Goal: Task Accomplishment & Management: Use online tool/utility

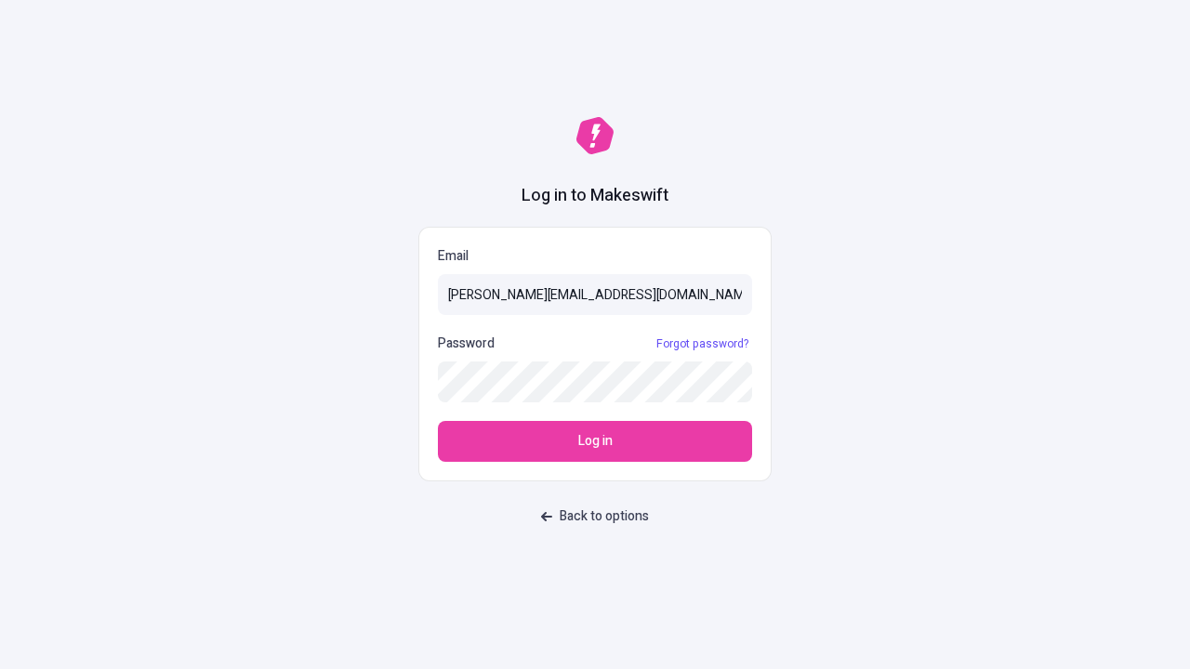
type input "[PERSON_NAME][EMAIL_ADDRESS][DOMAIN_NAME]"
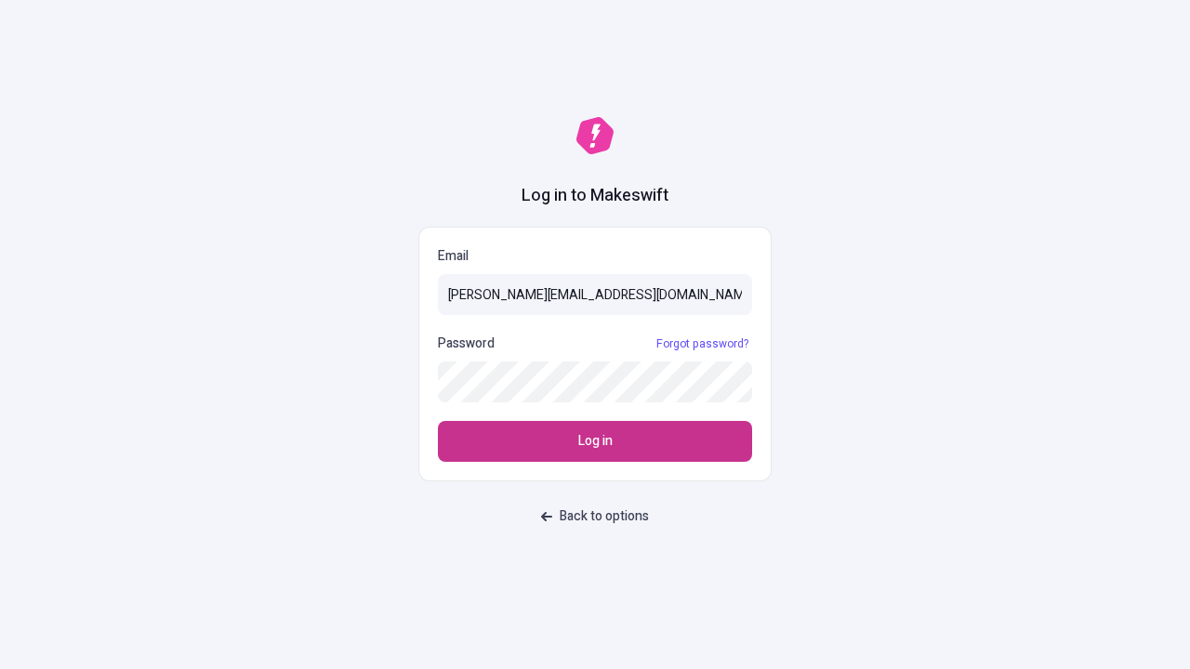
click at [595, 442] on span "Log in" at bounding box center [595, 441] width 34 height 20
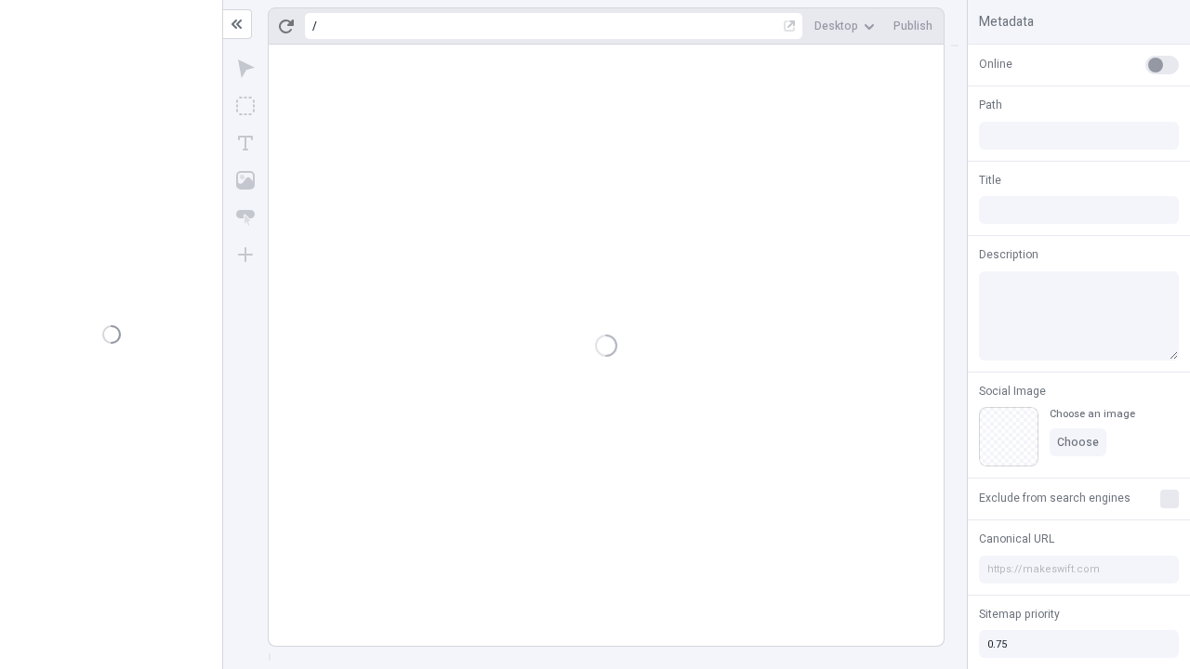
type input "/deep-link-acidus"
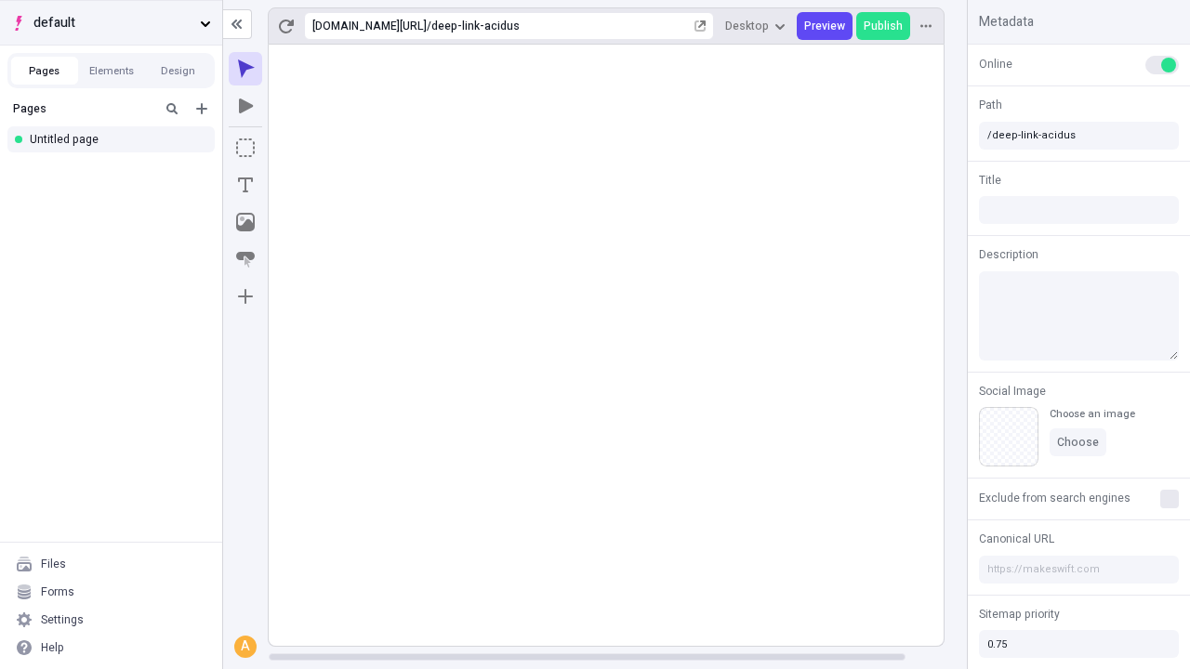
click at [111, 22] on span "default" at bounding box center [112, 23] width 159 height 20
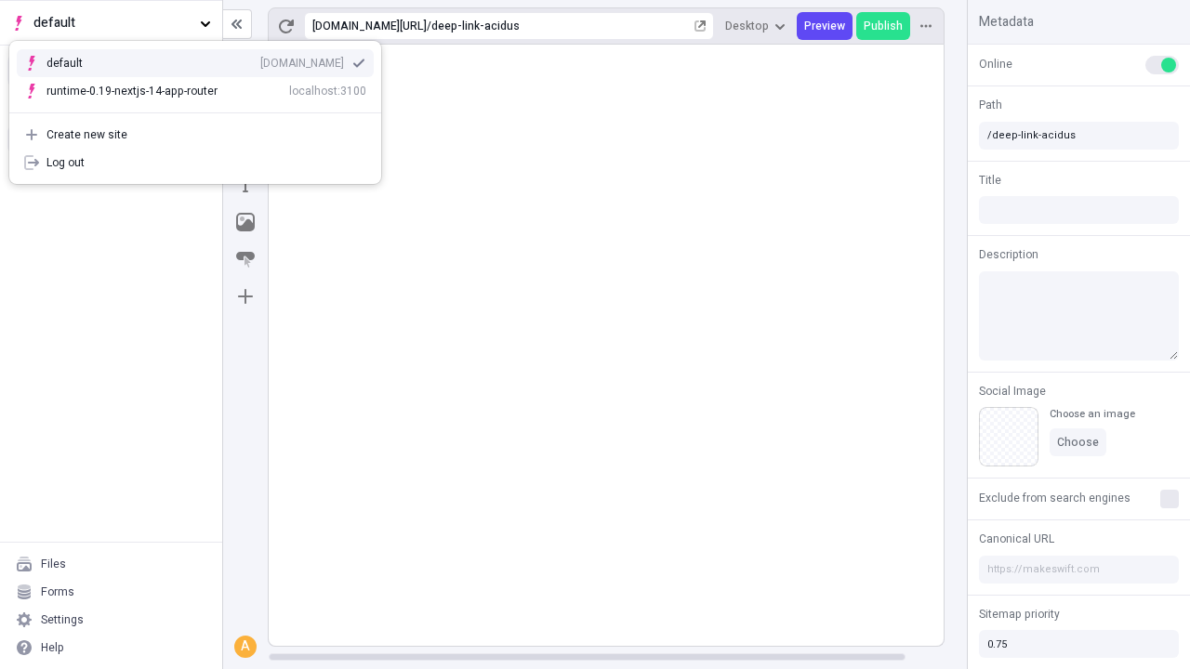
click at [195, 135] on div "Create new site" at bounding box center [206, 134] width 320 height 15
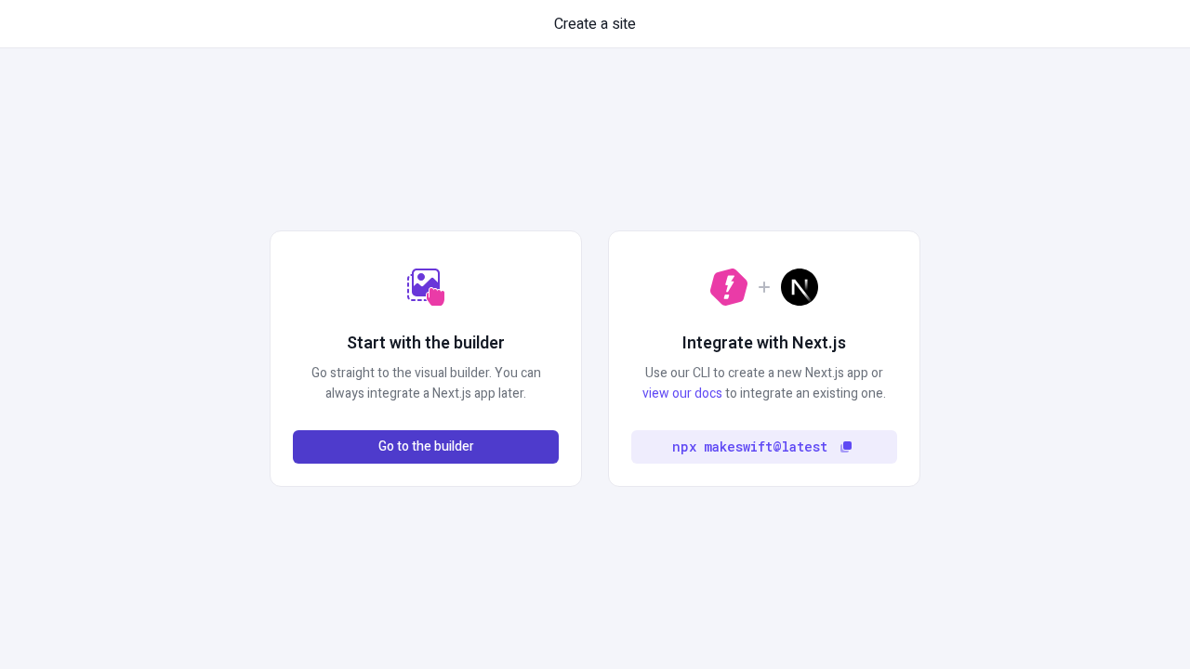
click at [426, 447] on span "Go to the builder" at bounding box center [426, 447] width 96 height 20
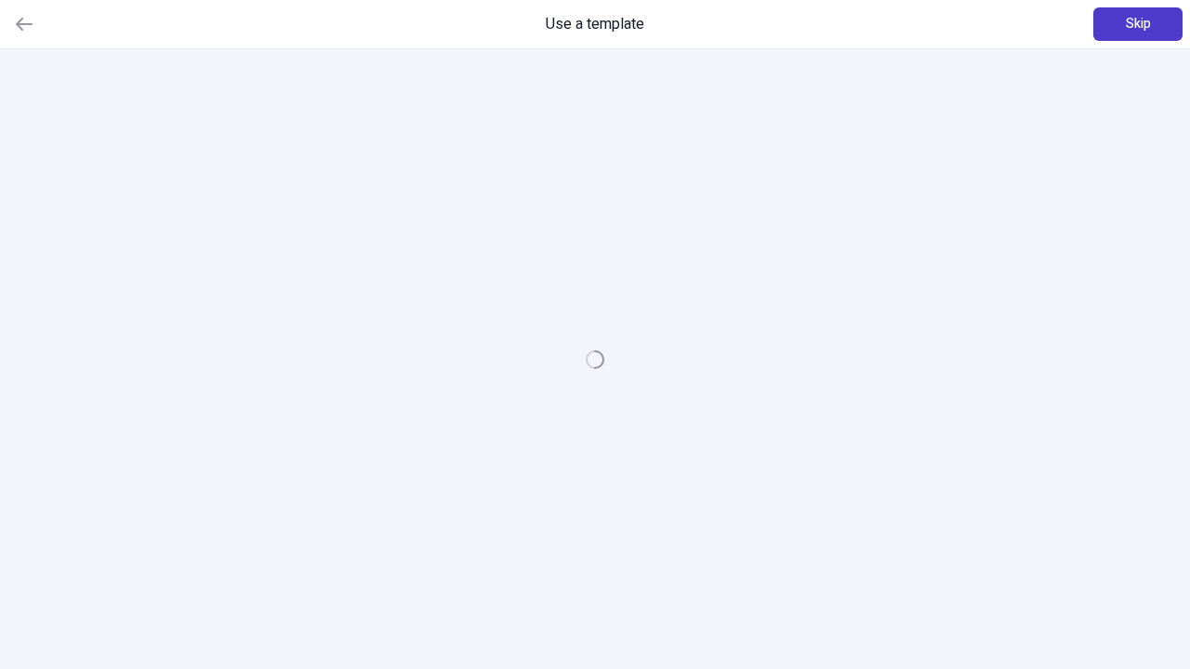
click at [1138, 24] on span "Skip" at bounding box center [1138, 24] width 25 height 20
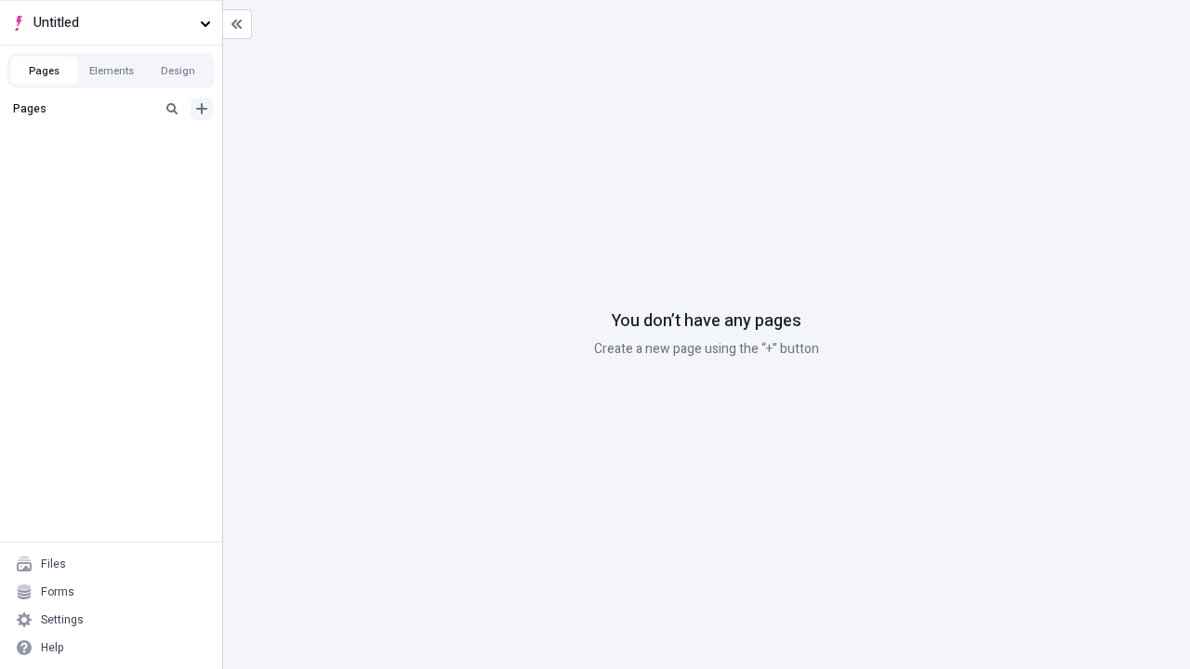
click at [202, 109] on icon "Add new" at bounding box center [201, 108] width 11 height 11
click at [116, 169] on div "Blank page" at bounding box center [116, 172] width 178 height 28
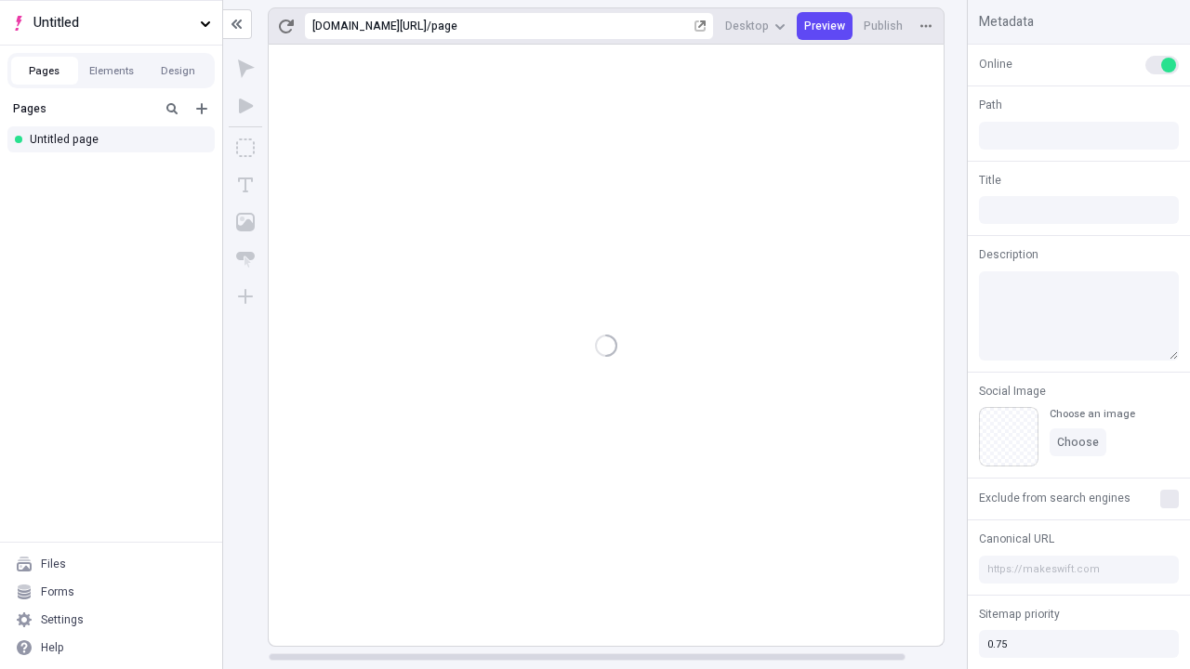
type input "/page"
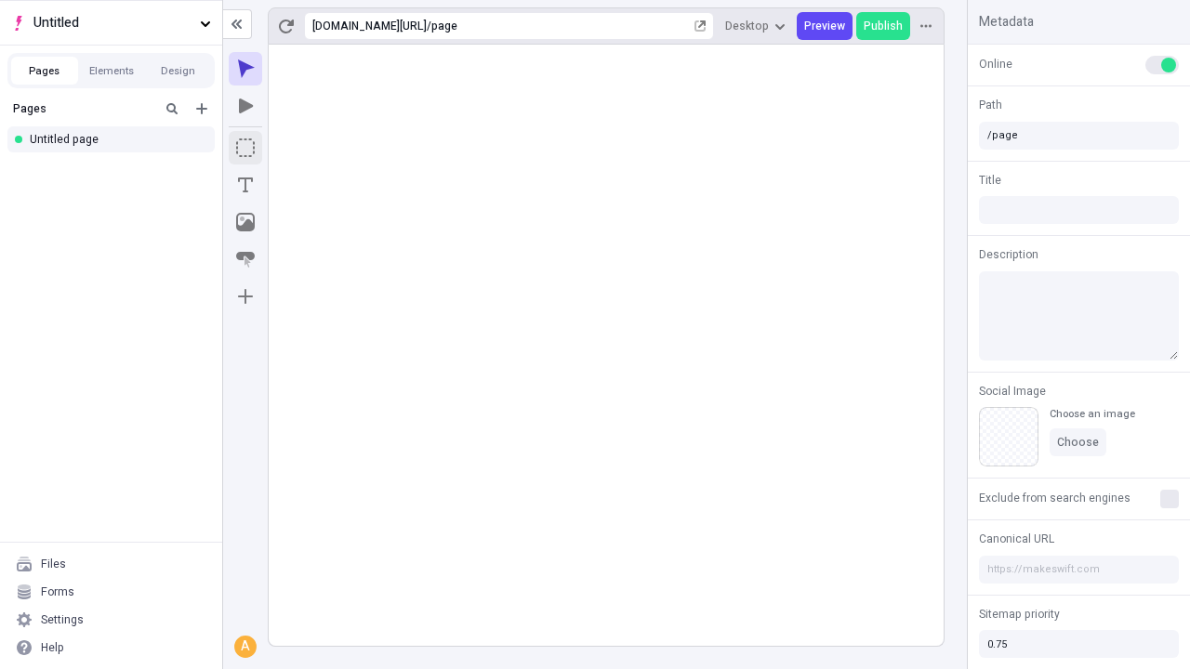
click at [245, 148] on icon "Box" at bounding box center [245, 148] width 19 height 19
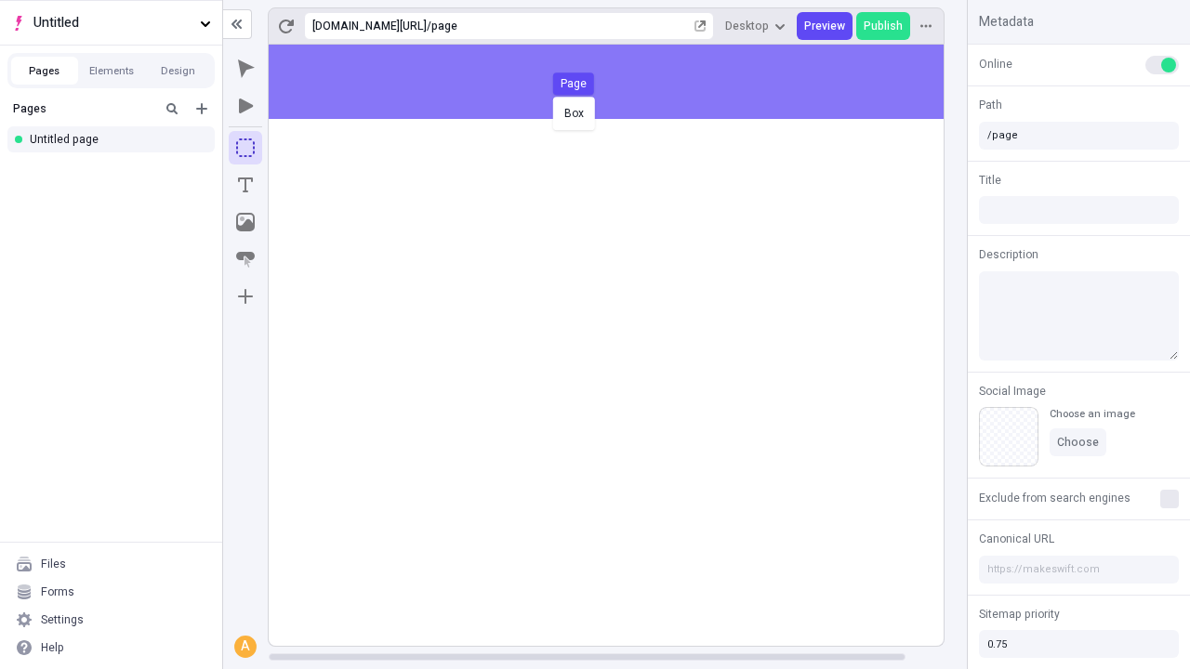
click at [625, 82] on div "Box Page" at bounding box center [595, 334] width 1190 height 669
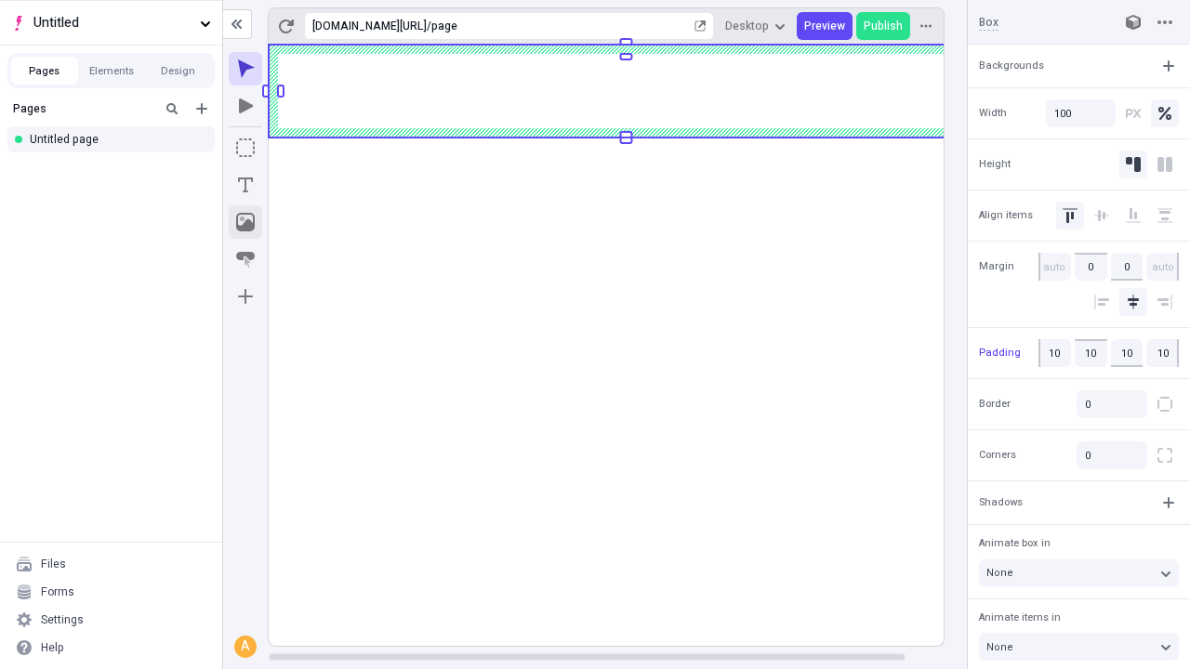
click at [245, 222] on icon "Image" at bounding box center [245, 222] width 19 height 19
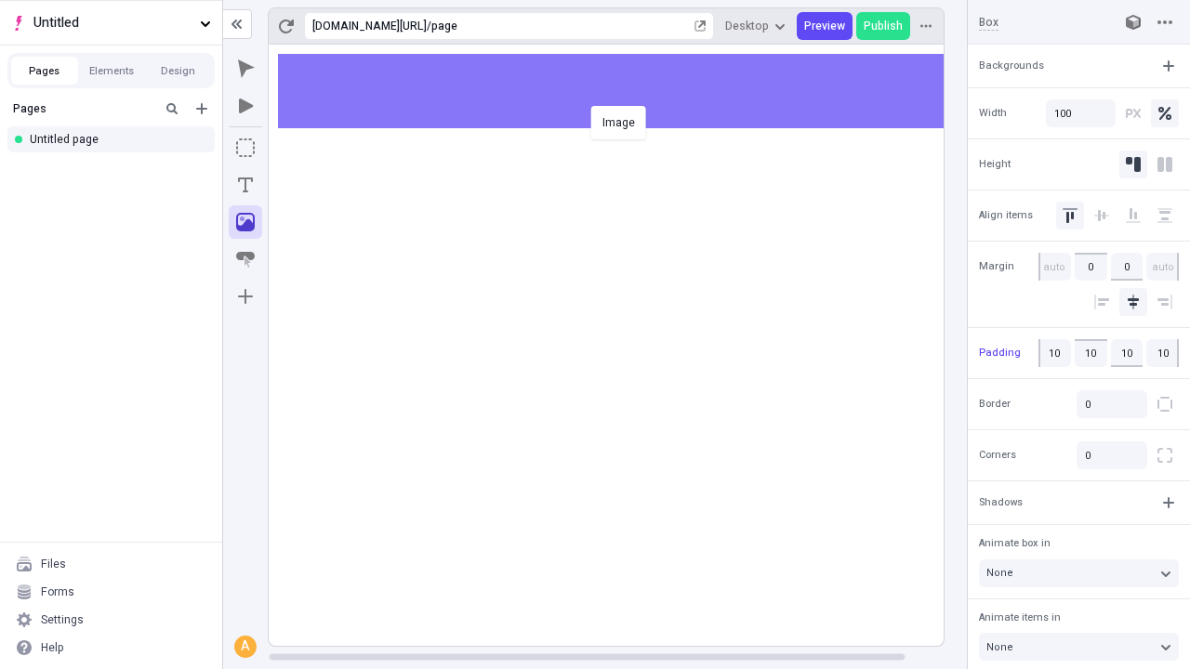
click at [625, 91] on div "Image" at bounding box center [595, 334] width 1190 height 669
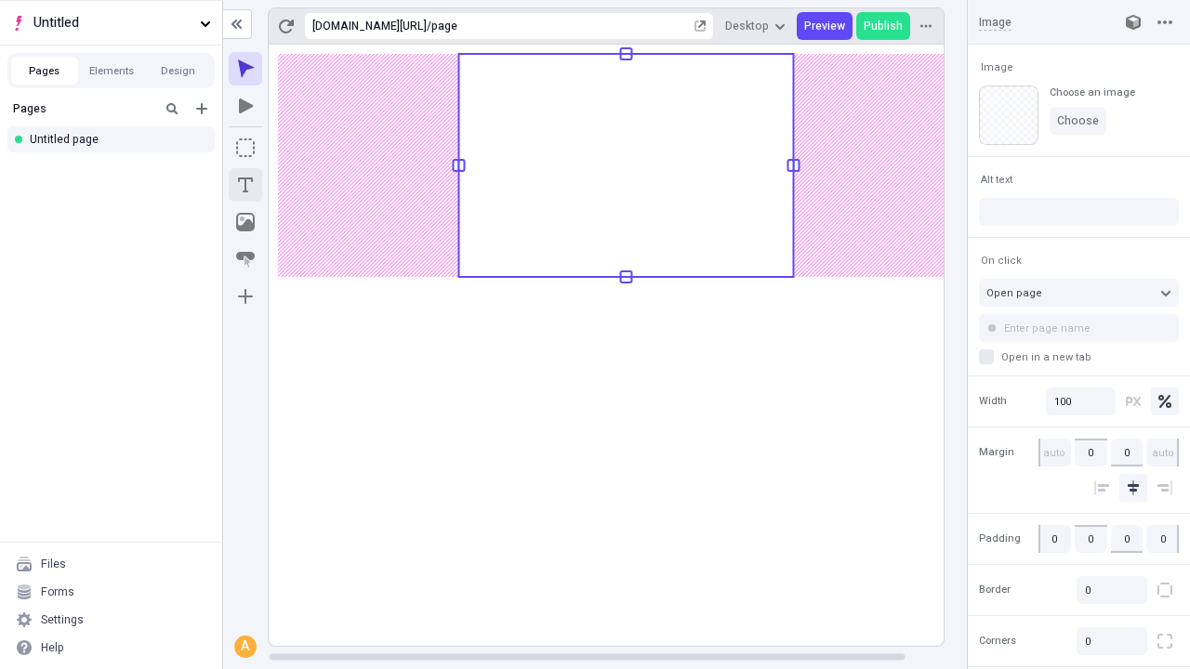
click at [245, 185] on icon "Text" at bounding box center [245, 185] width 15 height 15
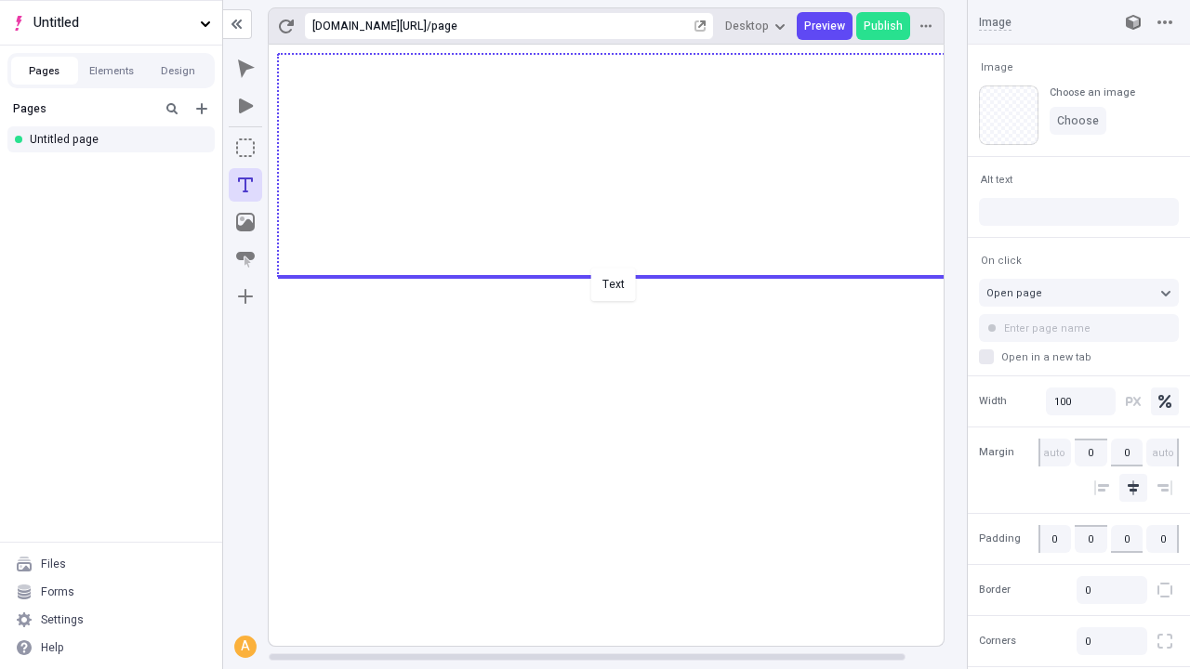
click at [625, 275] on div "Text" at bounding box center [595, 334] width 1190 height 669
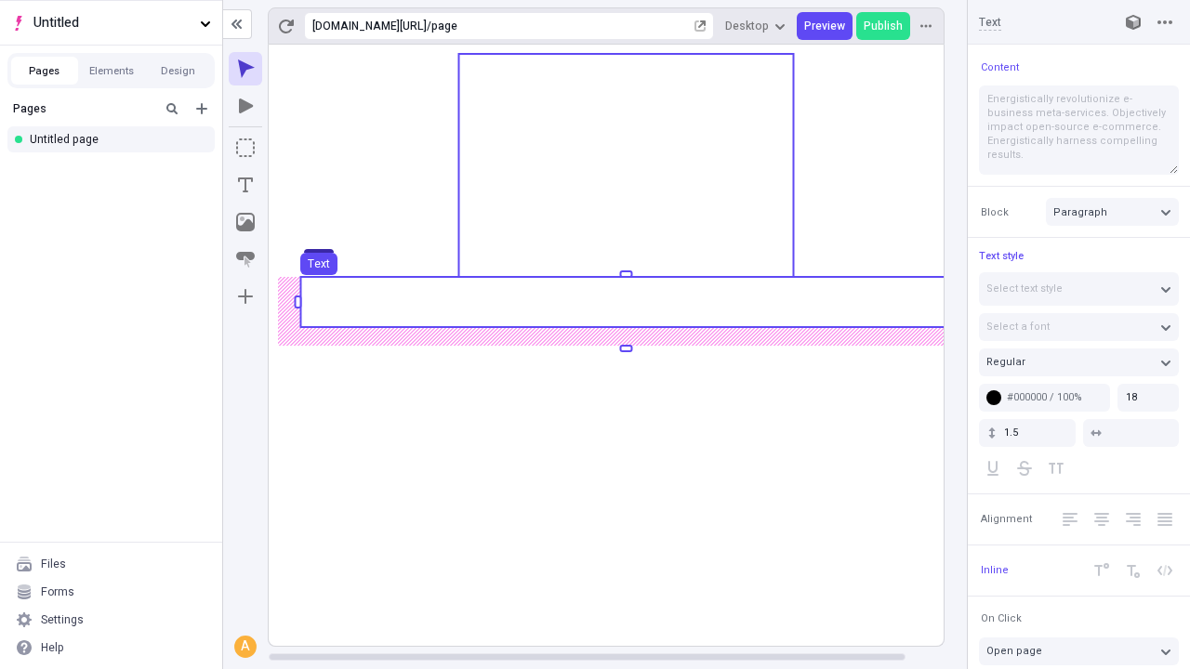
click at [625, 302] on use at bounding box center [625, 302] width 651 height 50
click at [625, 302] on rect at bounding box center [625, 302] width 651 height 50
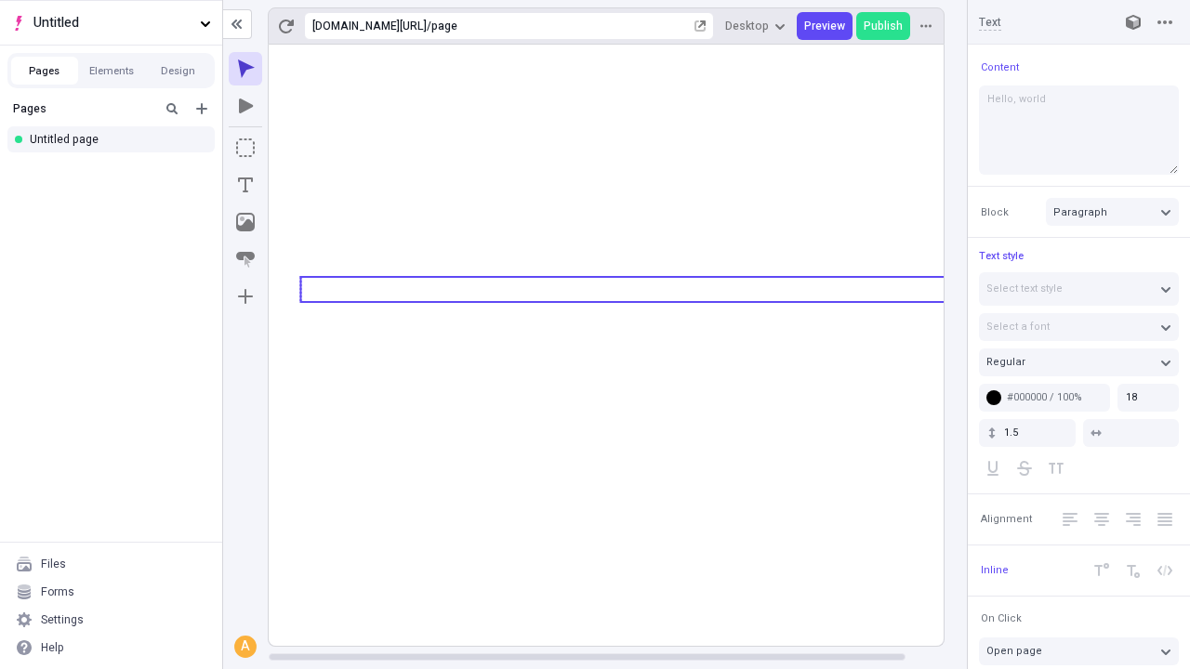
type textarea "Hello, world!"
click at [245, 222] on icon "Image" at bounding box center [245, 222] width 19 height 19
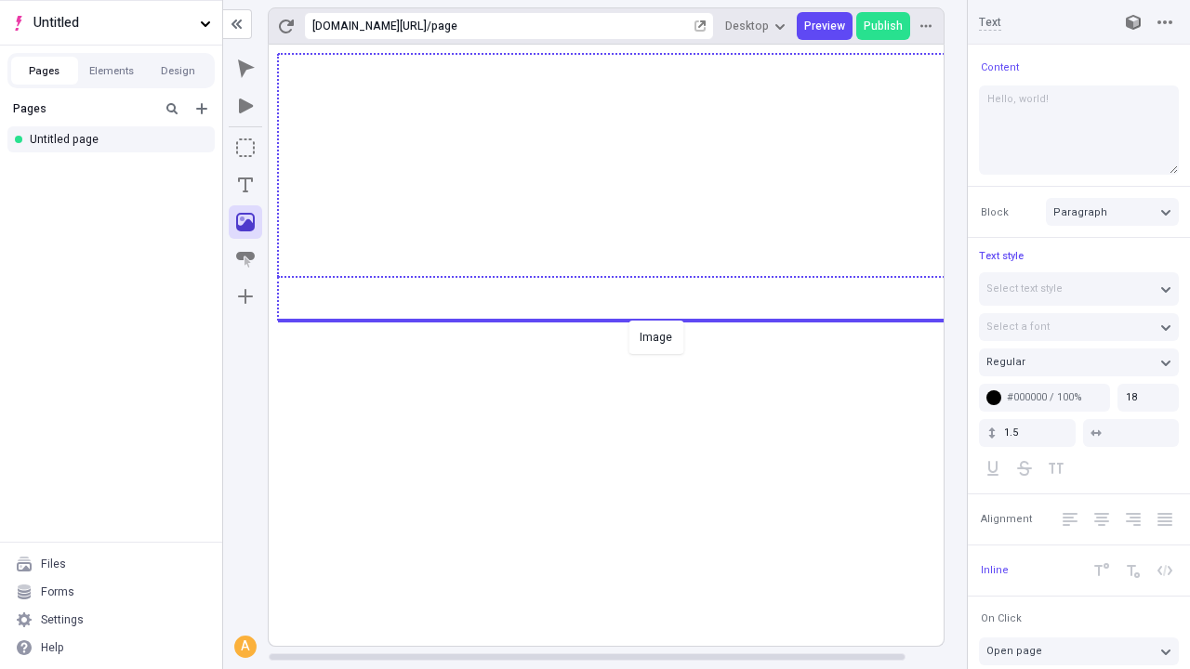
click at [625, 319] on div "Image" at bounding box center [595, 334] width 1190 height 669
